Goal: Find contact information

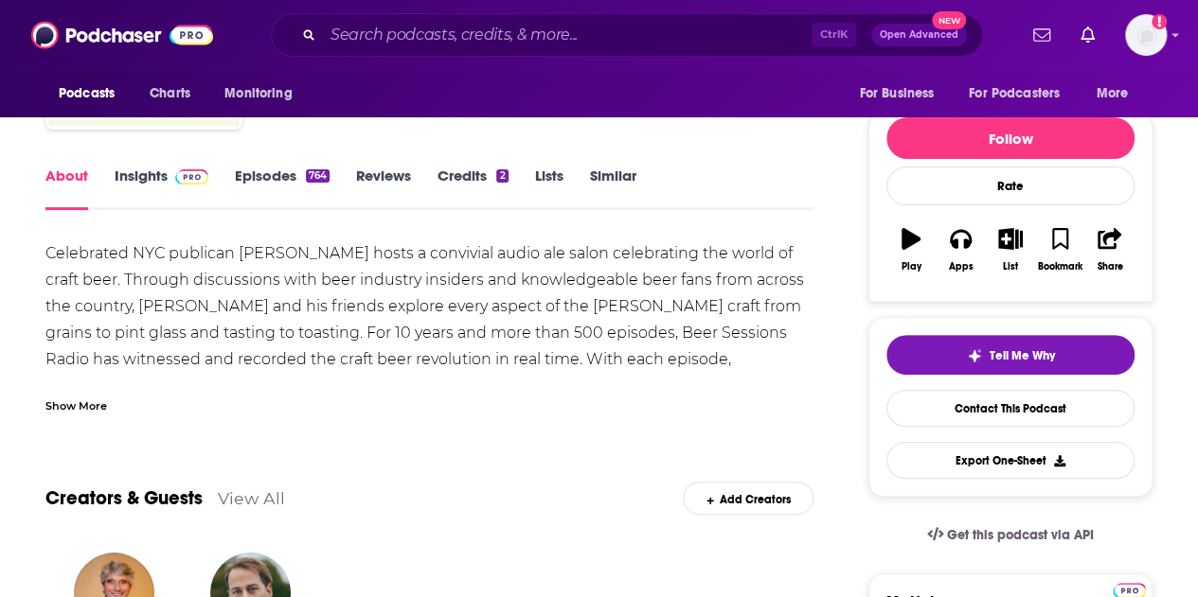
scroll to position [189, 0]
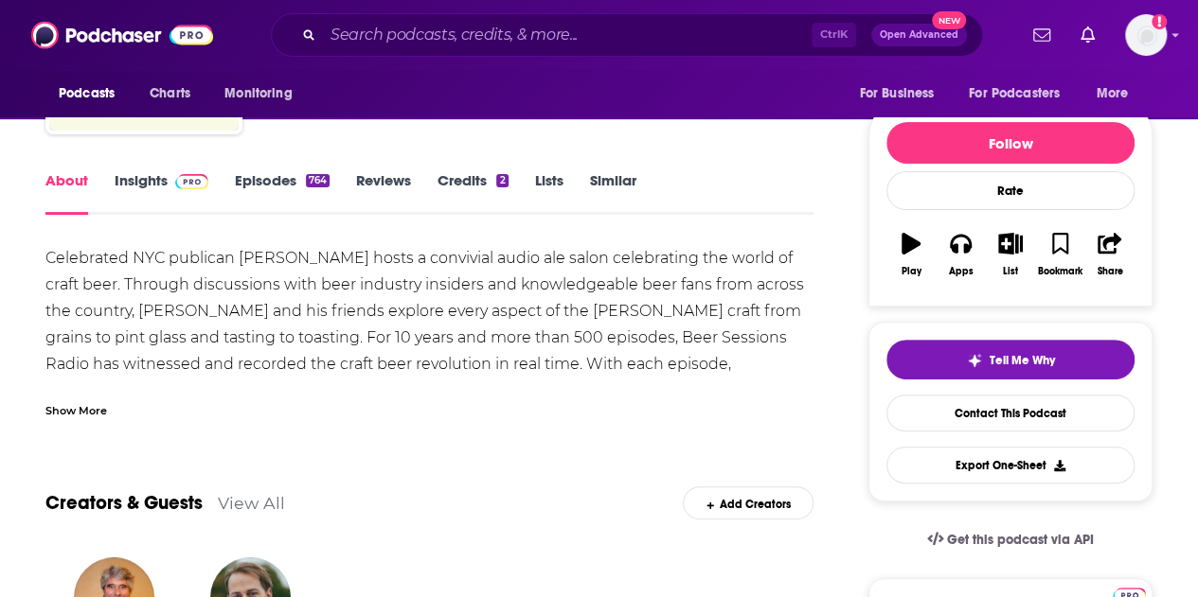
click at [87, 411] on div "Show More" at bounding box center [76, 409] width 62 height 18
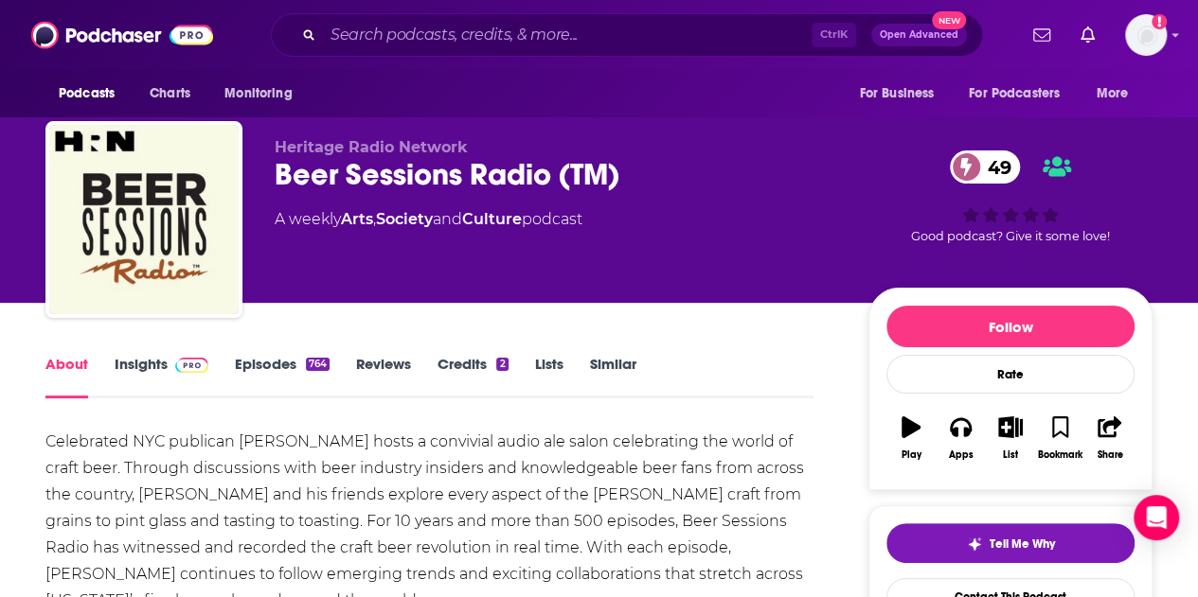
scroll to position [95, 0]
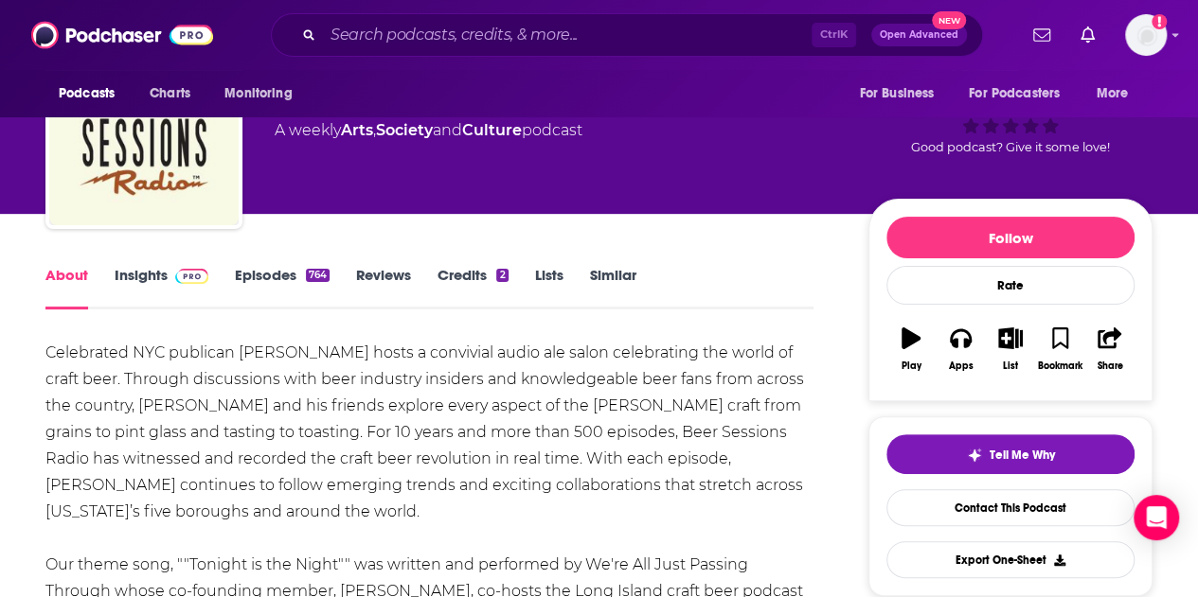
click at [154, 278] on link "Insights" at bounding box center [162, 288] width 94 height 44
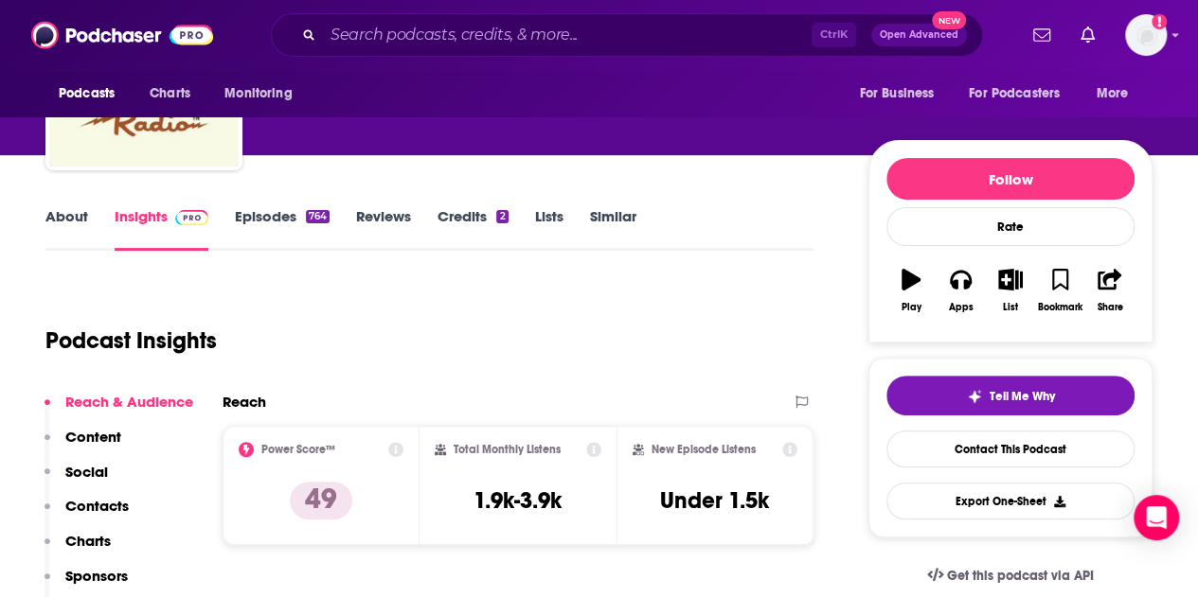
scroll to position [284, 0]
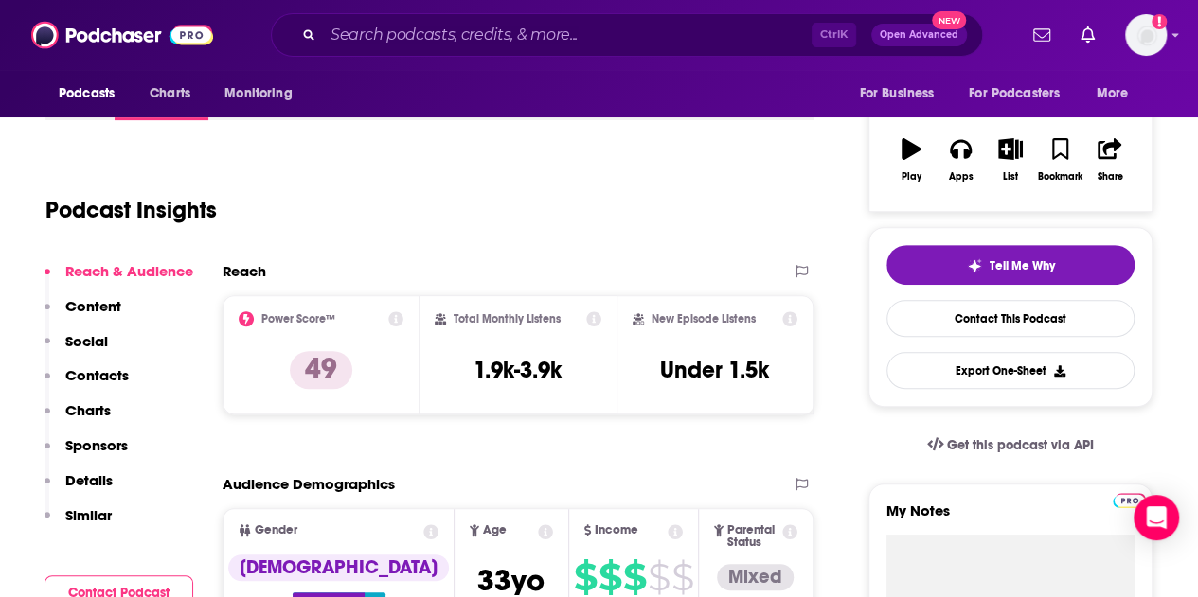
click at [104, 380] on p "Contacts" at bounding box center [96, 375] width 63 height 18
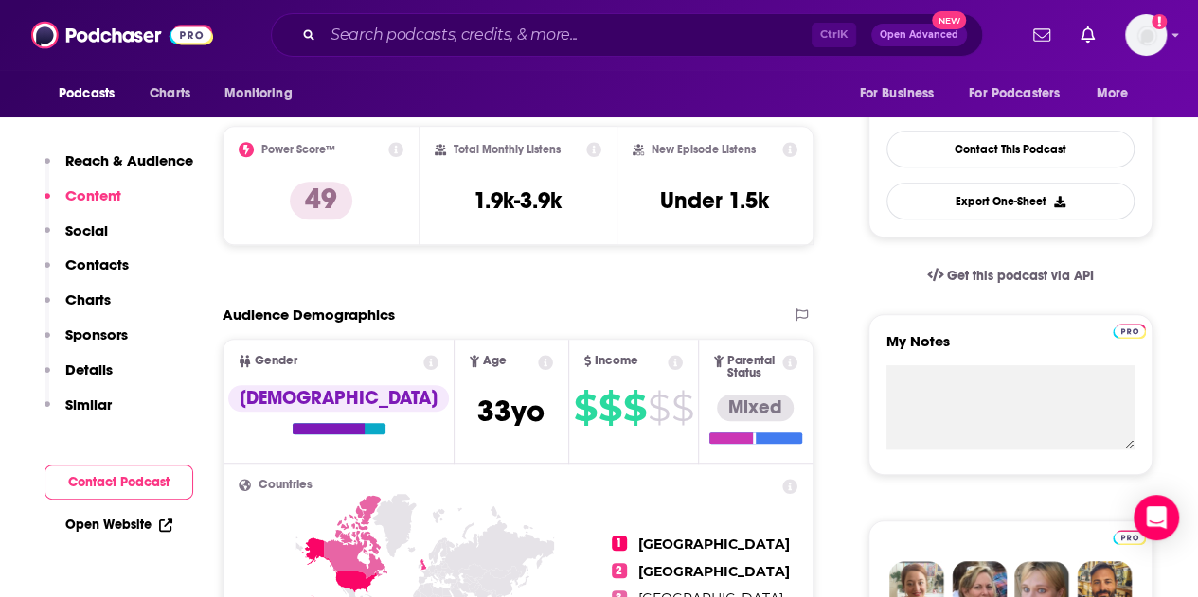
scroll to position [0, 0]
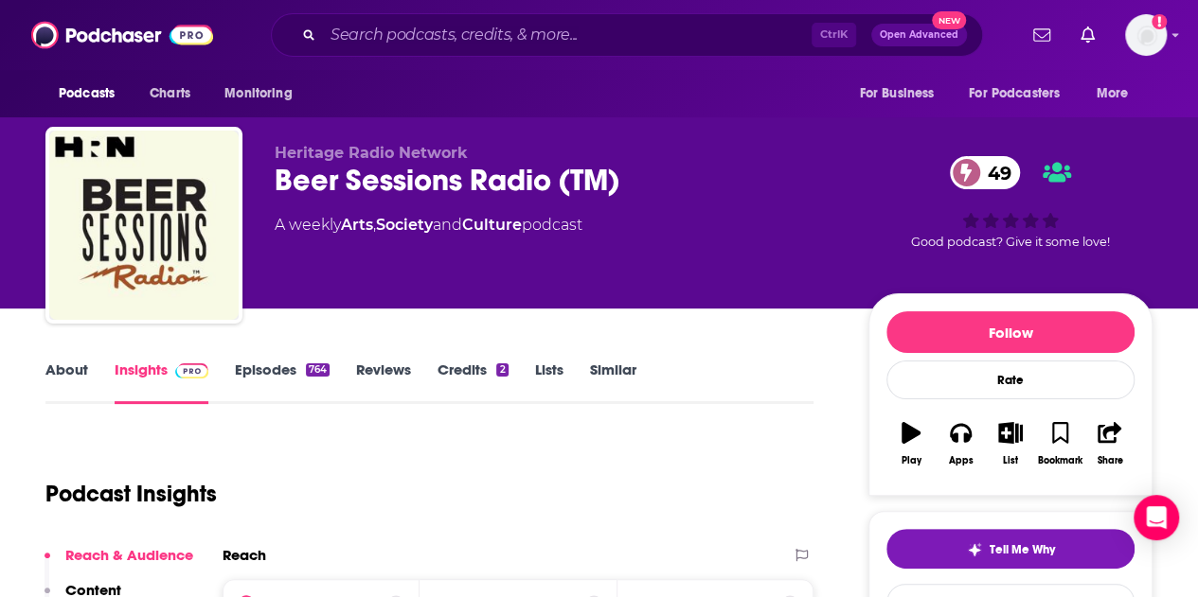
click at [47, 364] on link "About" at bounding box center [66, 383] width 43 height 44
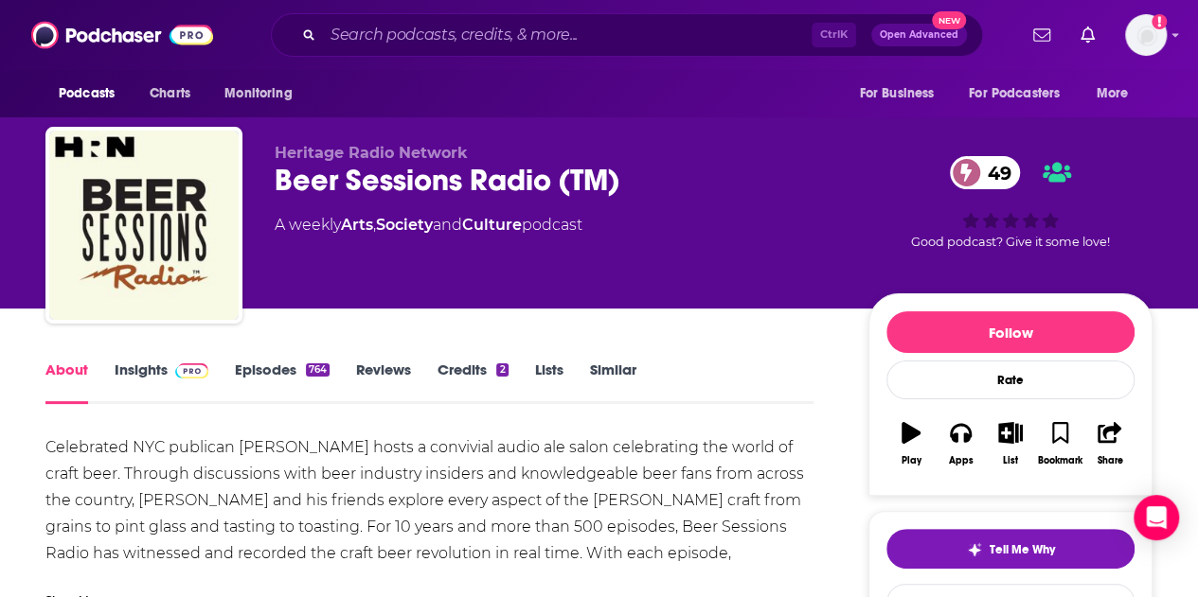
click at [170, 368] on span at bounding box center [188, 370] width 41 height 18
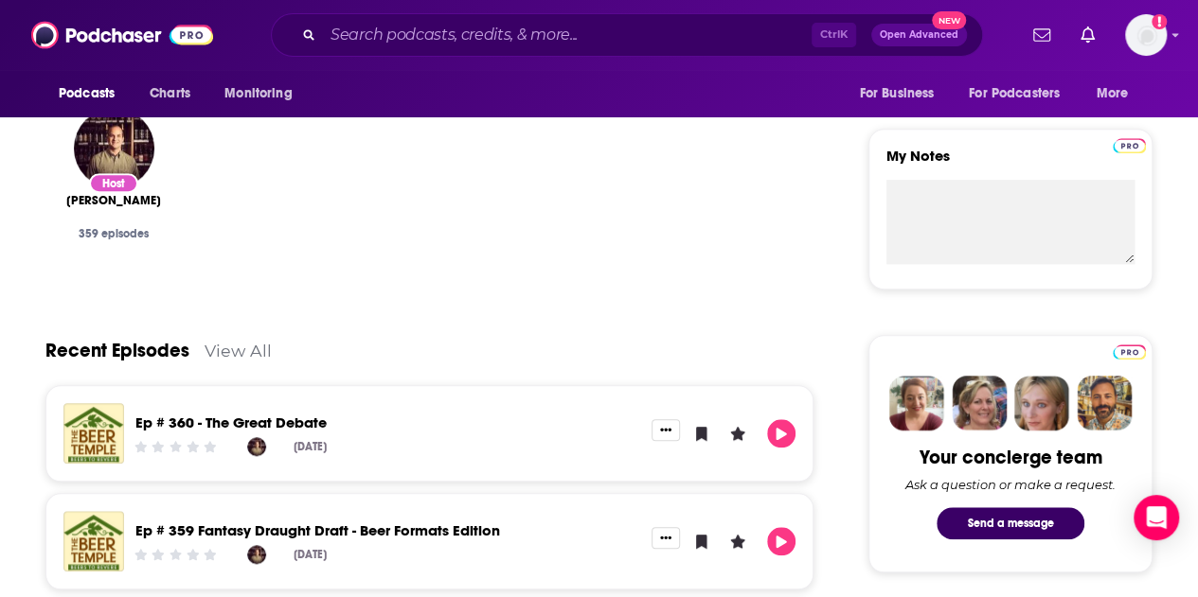
scroll to position [568, 0]
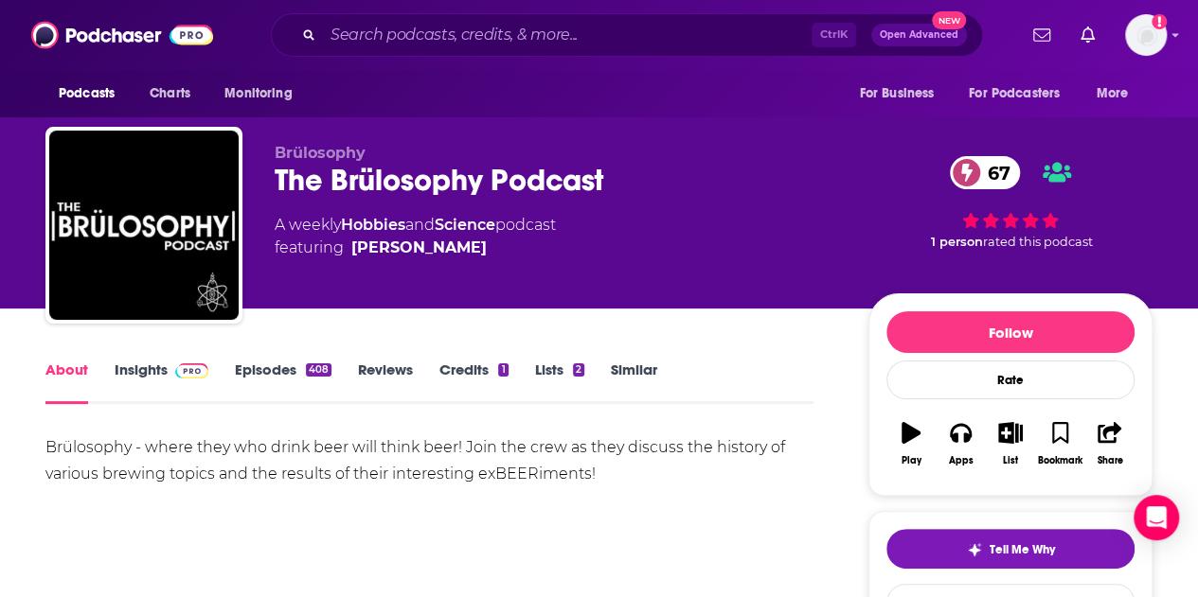
click at [203, 374] on img at bounding box center [191, 371] width 33 height 15
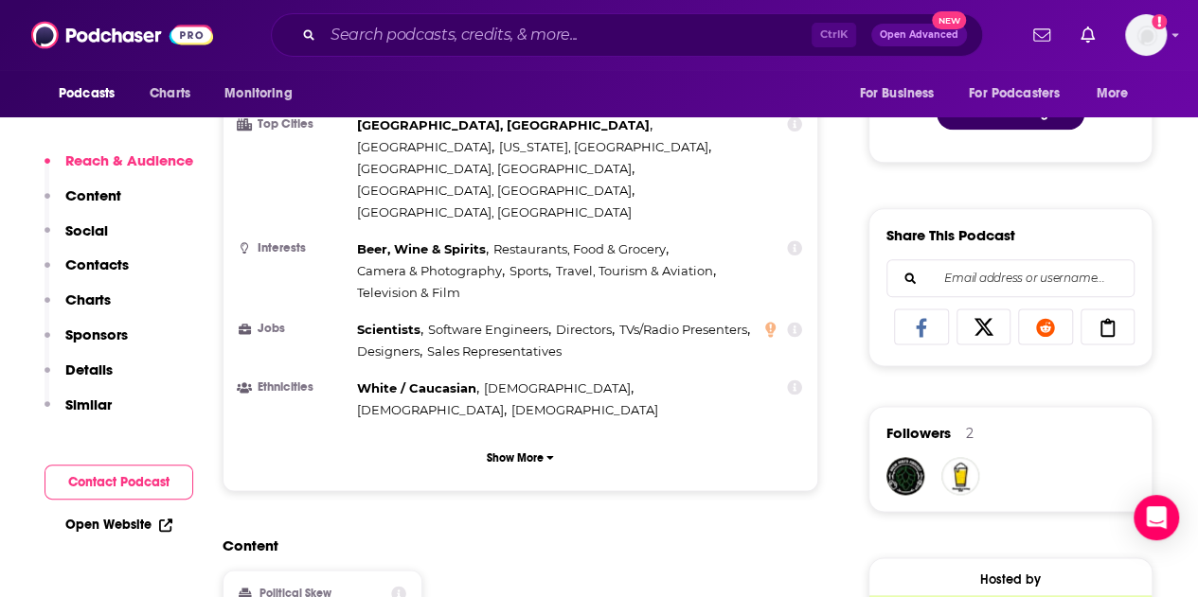
scroll to position [1231, 0]
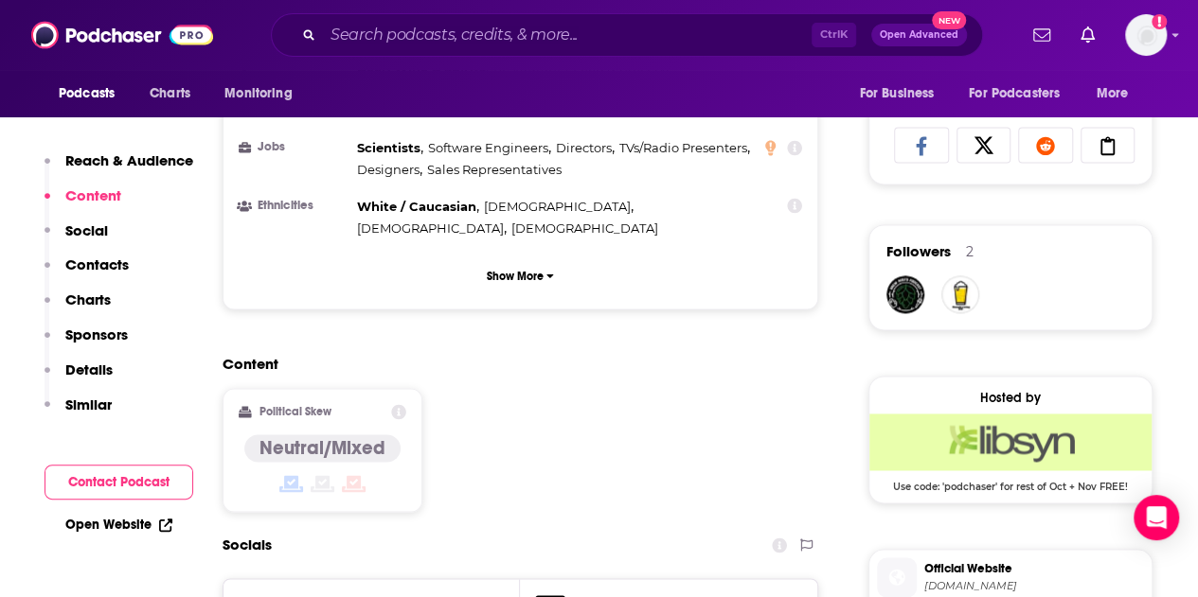
click at [104, 255] on button "Social" at bounding box center [75, 239] width 63 height 35
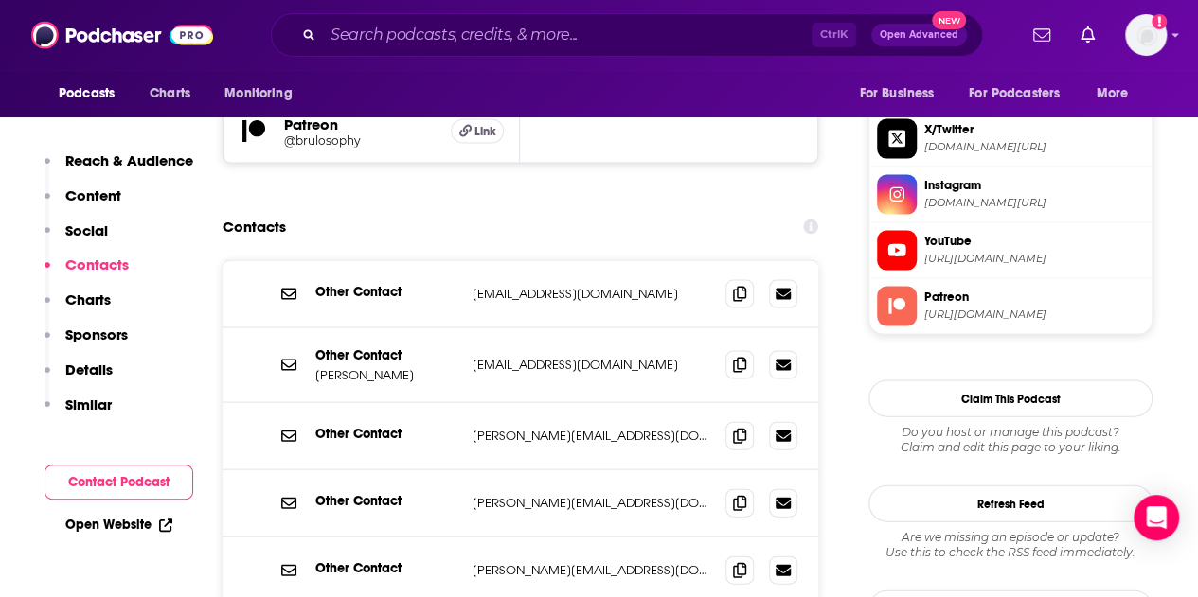
scroll to position [1872, 0]
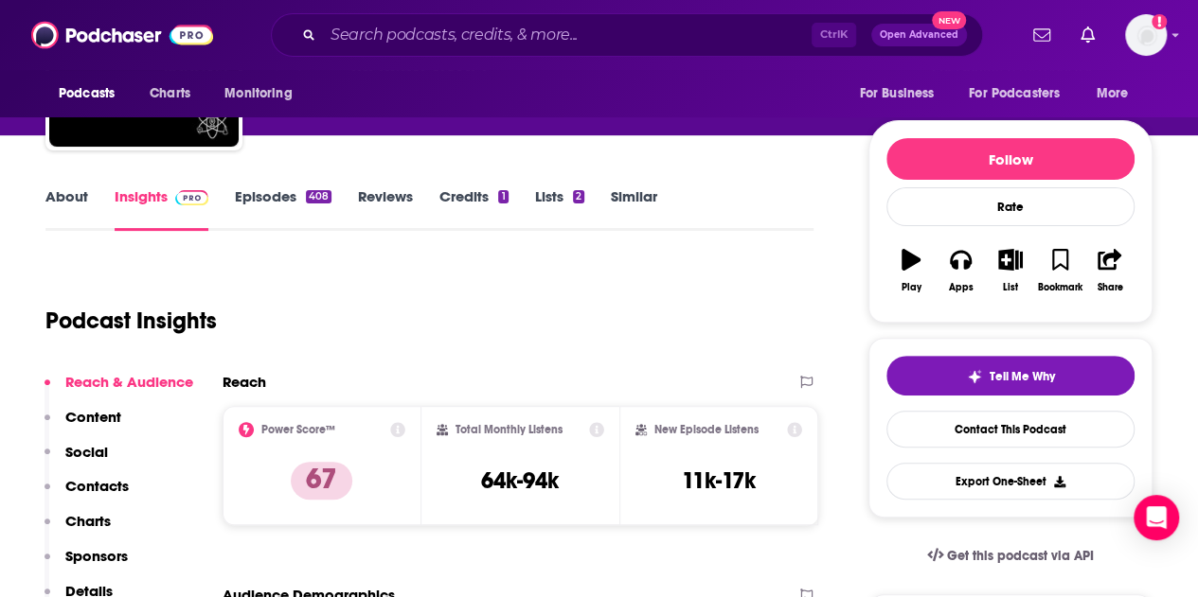
scroll to position [0, 0]
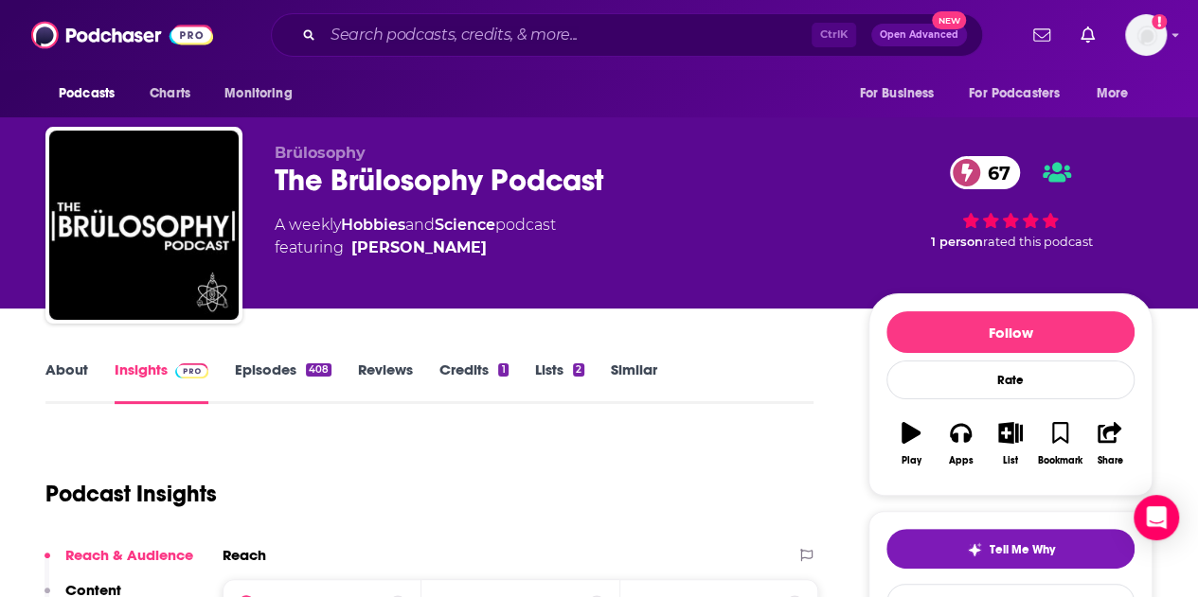
click at [64, 361] on link "About" at bounding box center [66, 383] width 43 height 44
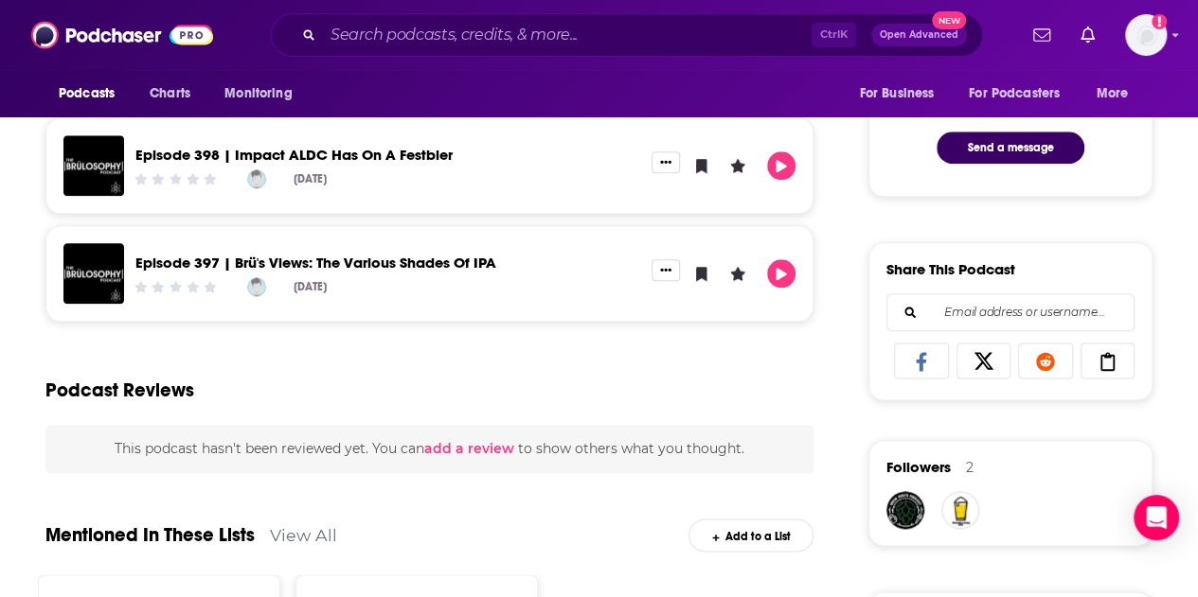
scroll to position [1041, 0]
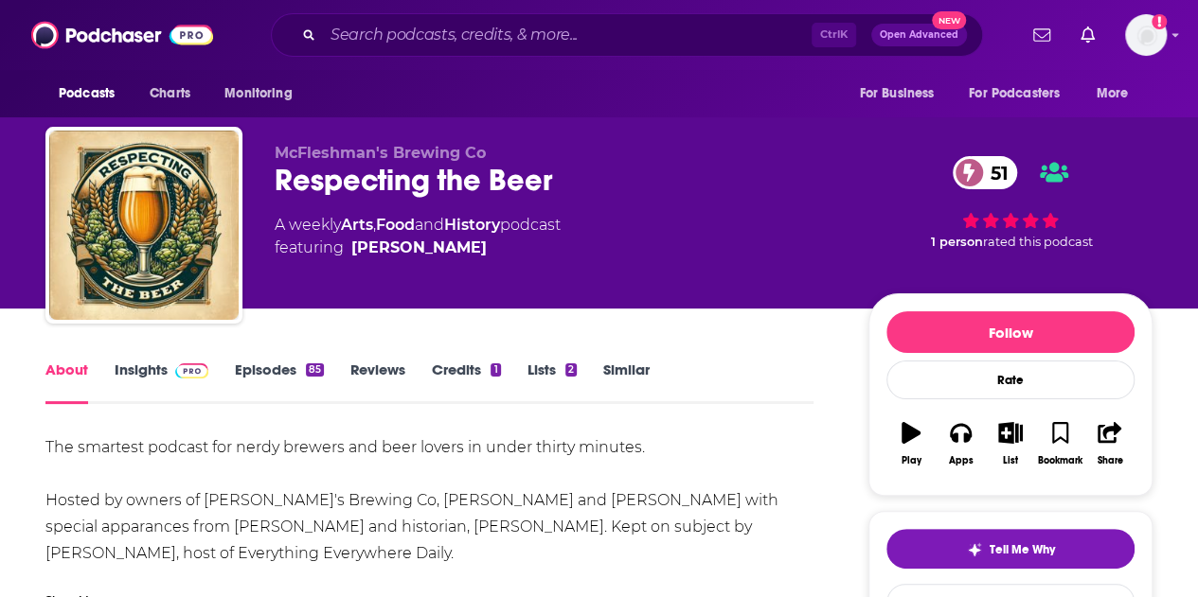
scroll to position [95, 0]
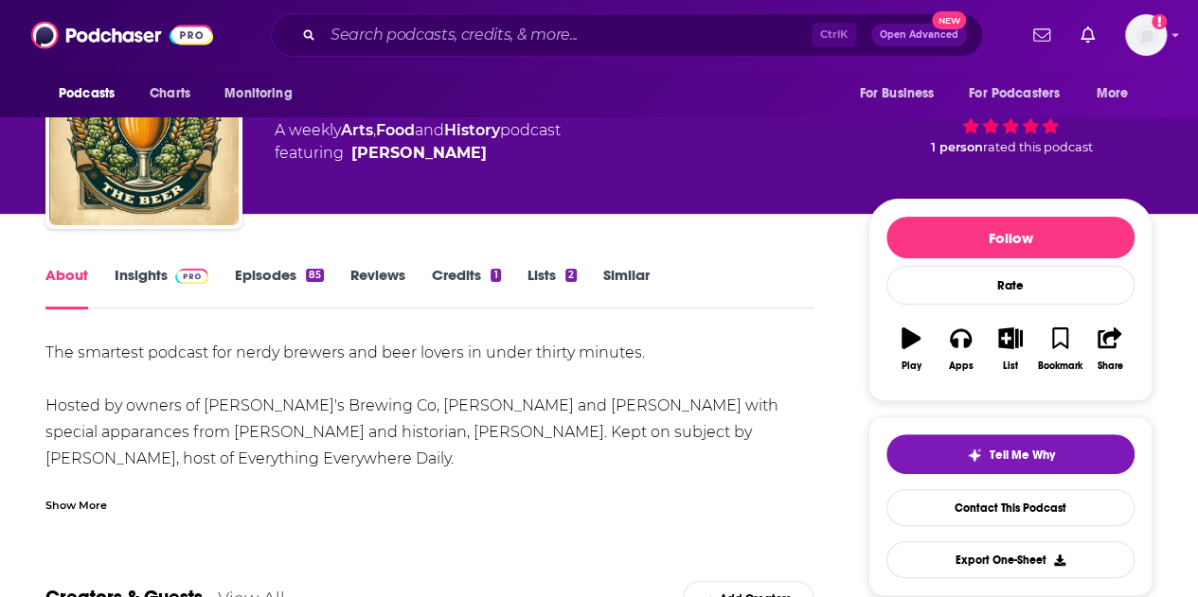
click at [78, 503] on div "Show More" at bounding box center [76, 504] width 62 height 18
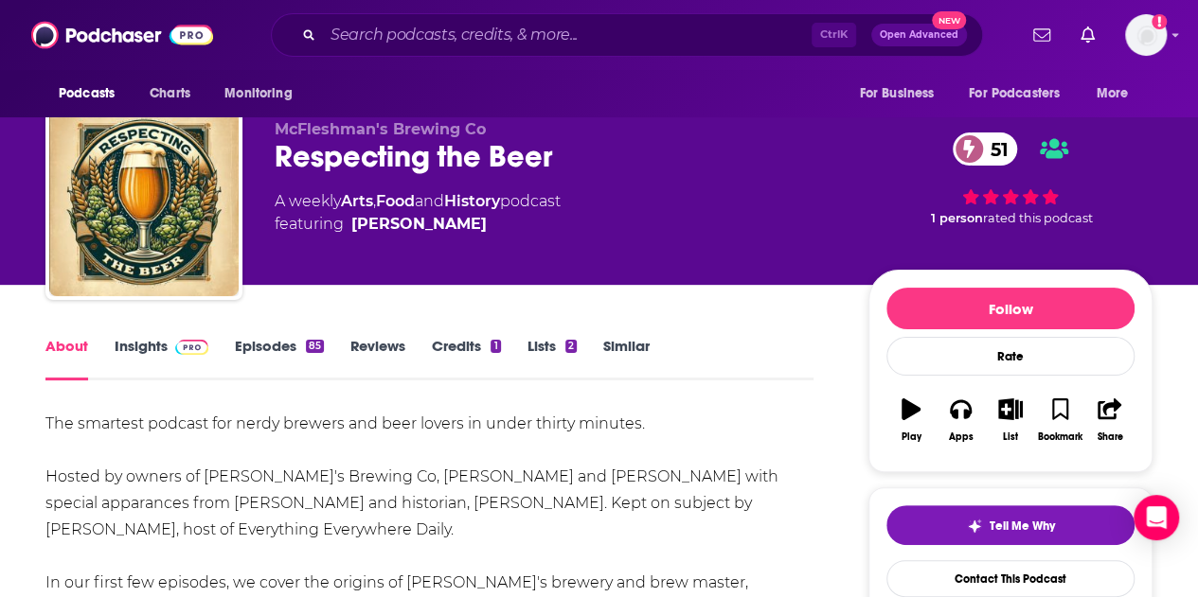
scroll to position [0, 0]
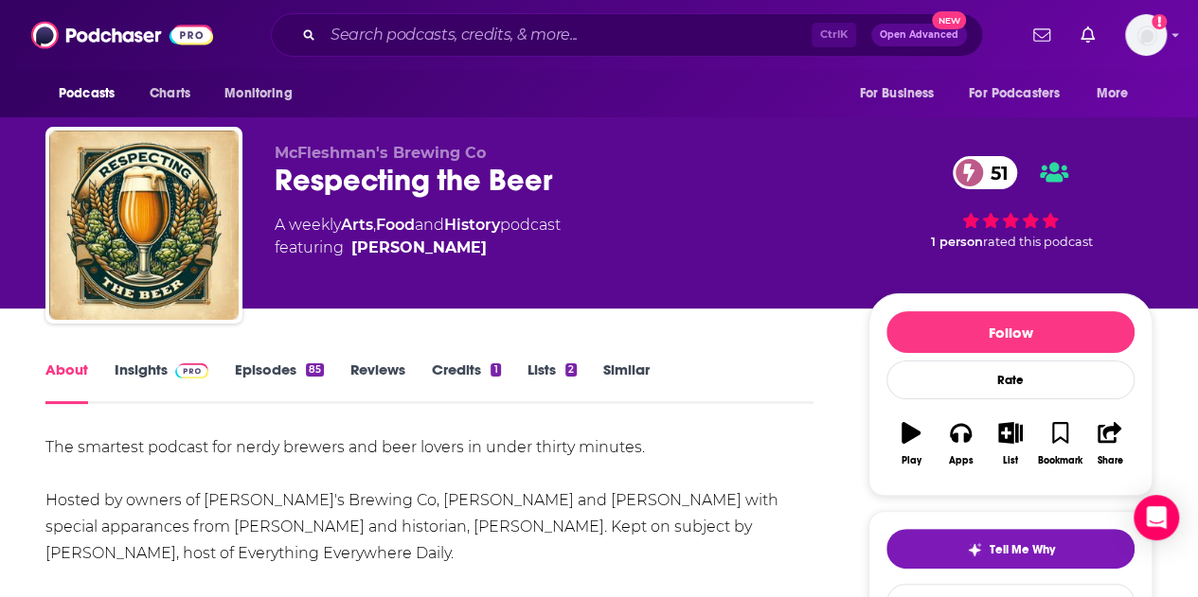
click at [151, 380] on link "Insights" at bounding box center [162, 383] width 94 height 44
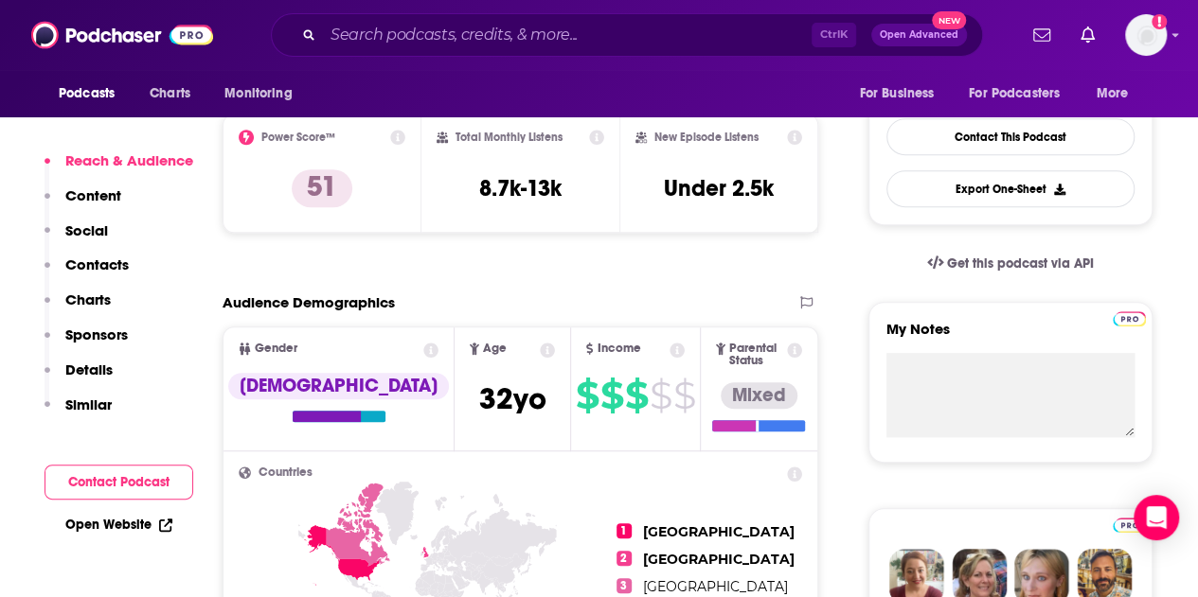
scroll to position [568, 0]
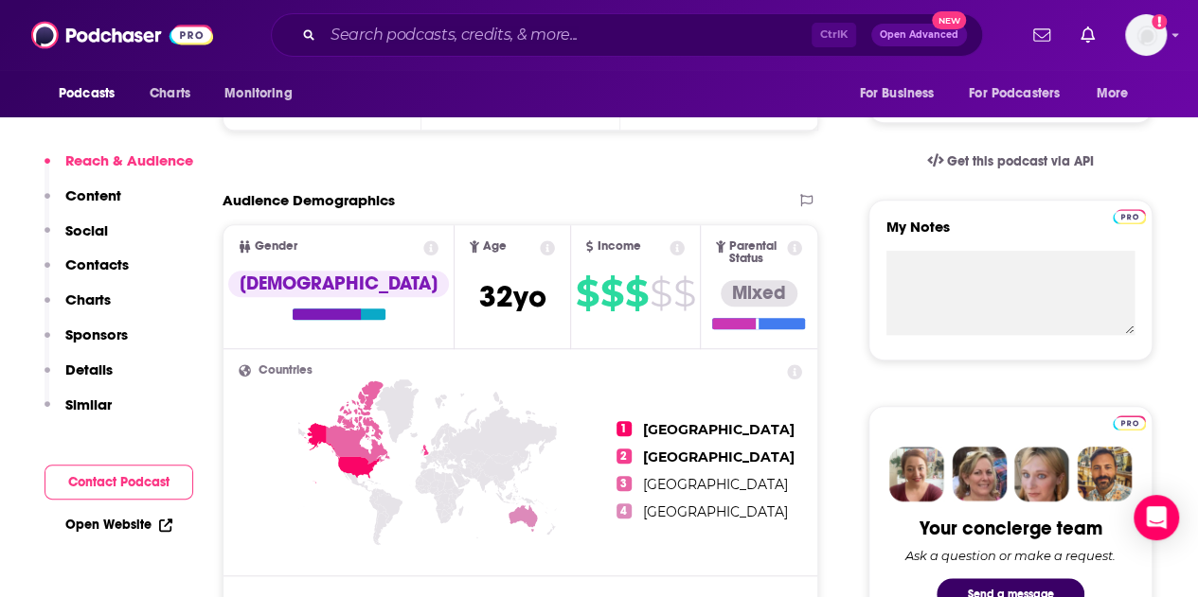
click at [86, 263] on p "Contacts" at bounding box center [96, 265] width 63 height 18
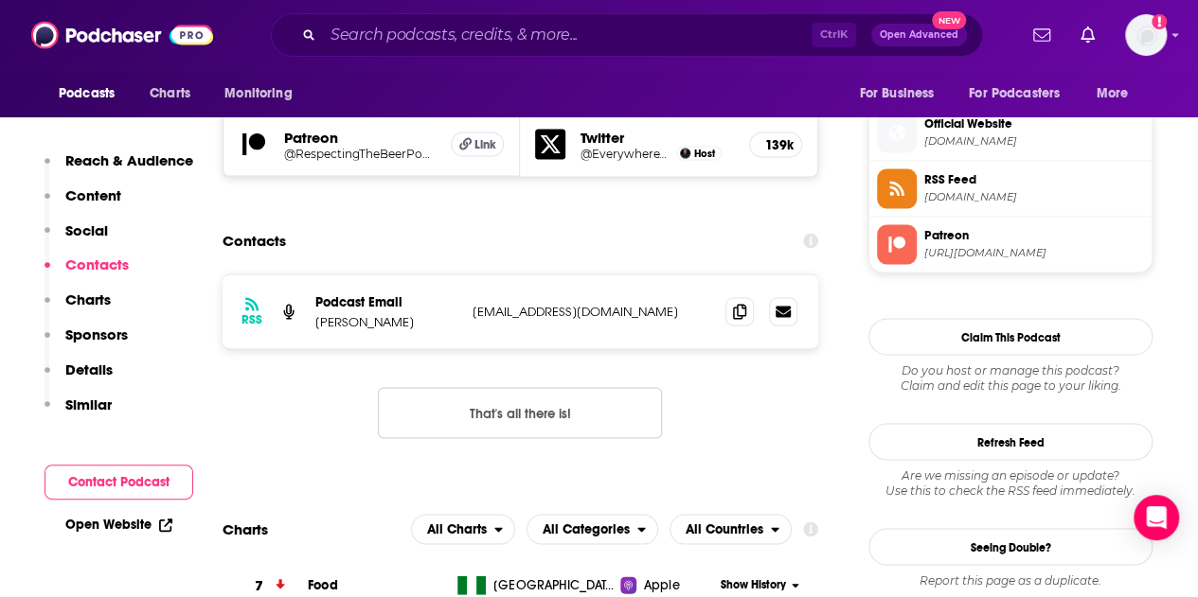
scroll to position [1635, 0]
